Goal: Task Accomplishment & Management: Manage account settings

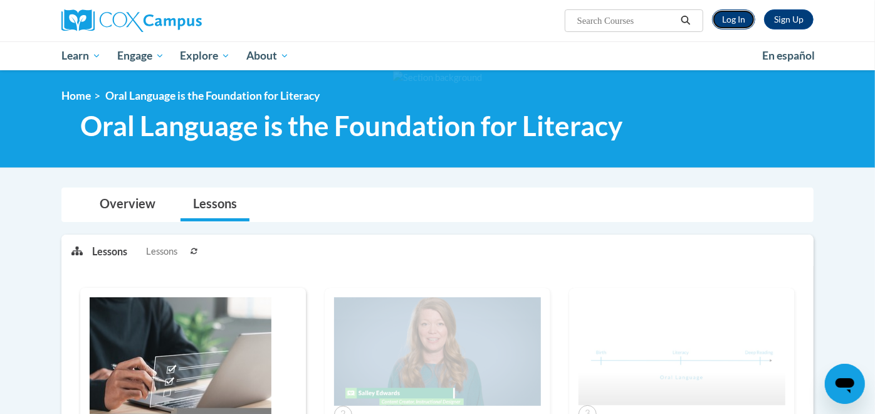
click at [733, 14] on link "Log In" at bounding box center [733, 19] width 43 height 20
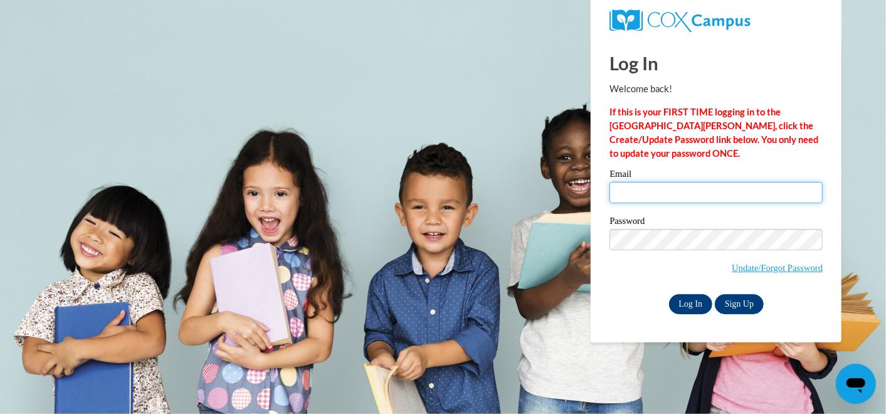
type input "kimberly.bakos@zestprep.org"
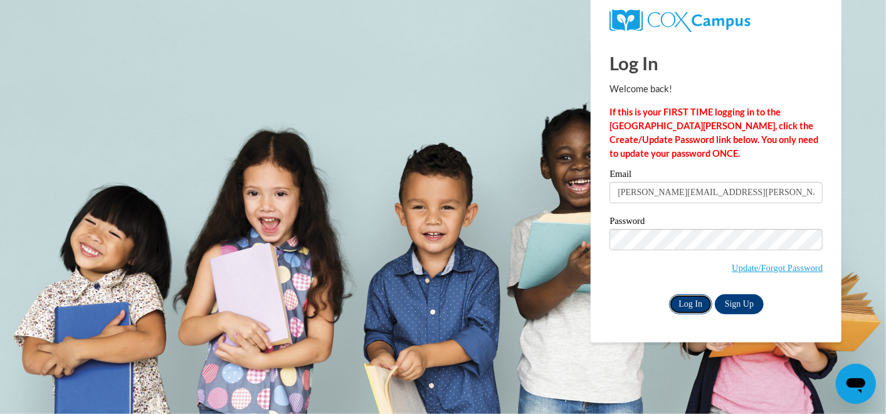
click at [694, 302] on input "Log In" at bounding box center [691, 304] width 44 height 20
click at [691, 303] on input "Log In" at bounding box center [691, 304] width 44 height 20
